Goal: Navigation & Orientation: Understand site structure

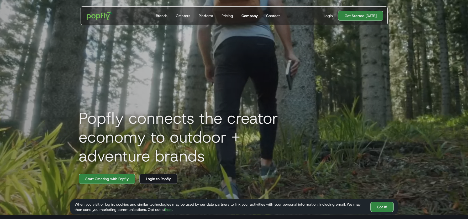
click at [249, 15] on div "Company" at bounding box center [250, 15] width 16 height 5
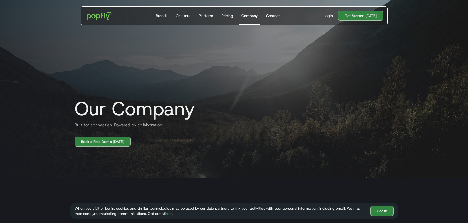
scroll to position [100, 0]
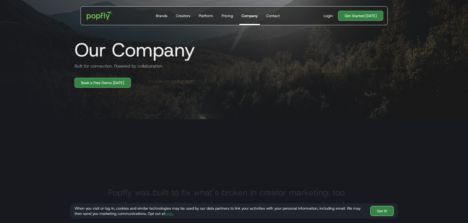
click at [373, 211] on link "Got It!" at bounding box center [381, 211] width 23 height 10
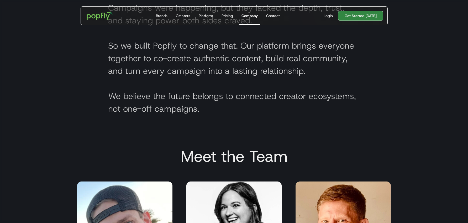
scroll to position [102, 0]
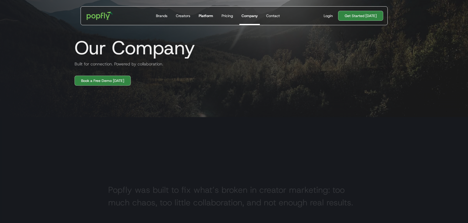
click at [207, 15] on div "Platform" at bounding box center [206, 15] width 14 height 5
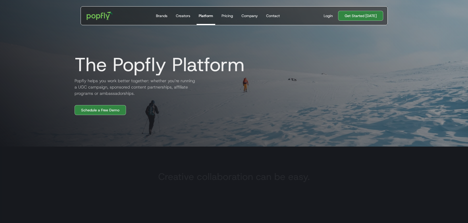
scroll to position [176, 0]
